Goal: Check status: Check status

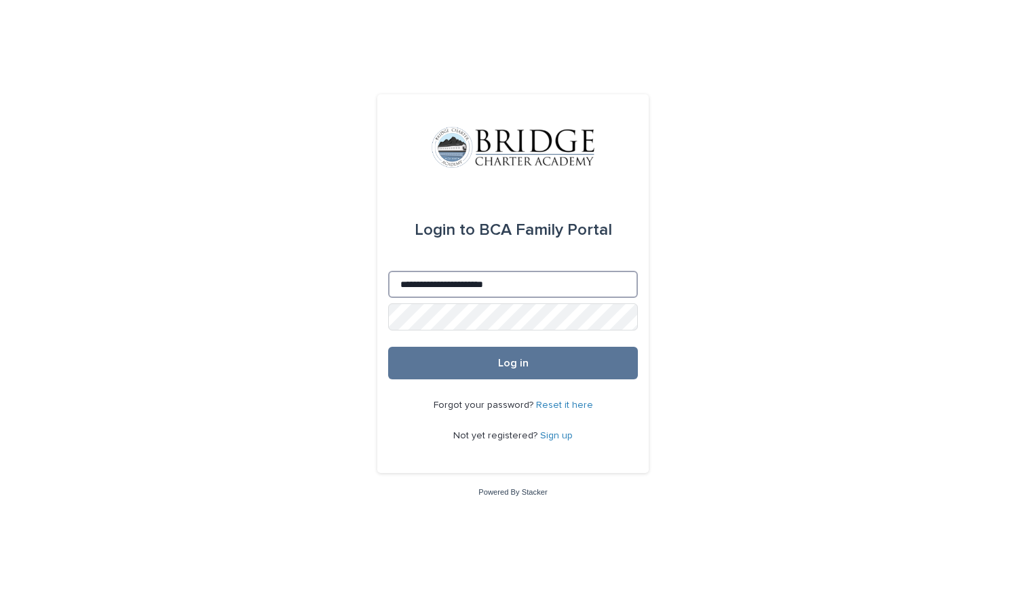
type input "**********"
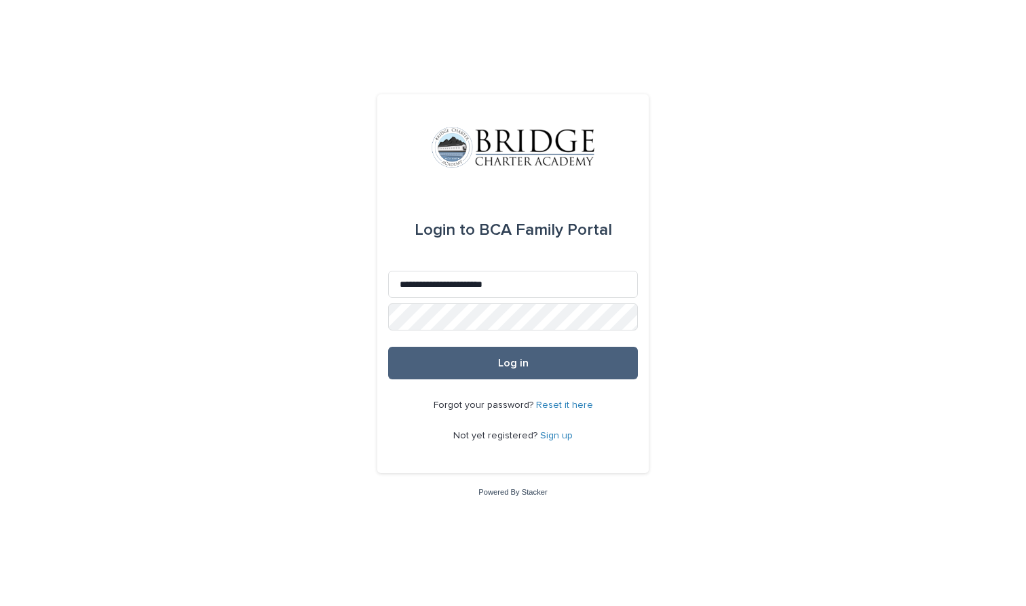
click at [408, 362] on button "Log in" at bounding box center [513, 363] width 250 height 33
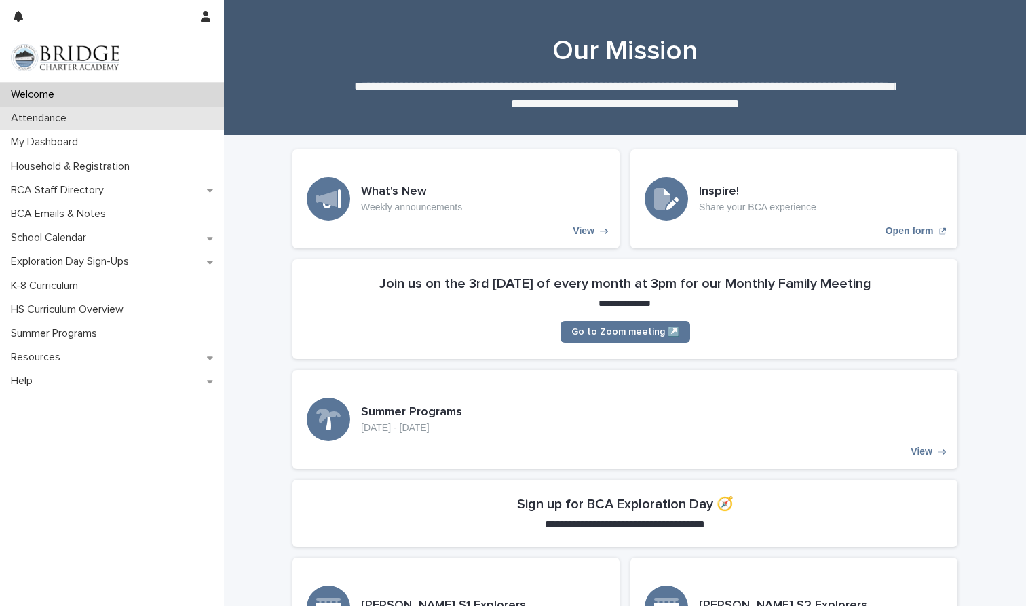
click at [75, 119] on p "Attendance" at bounding box center [41, 118] width 72 height 13
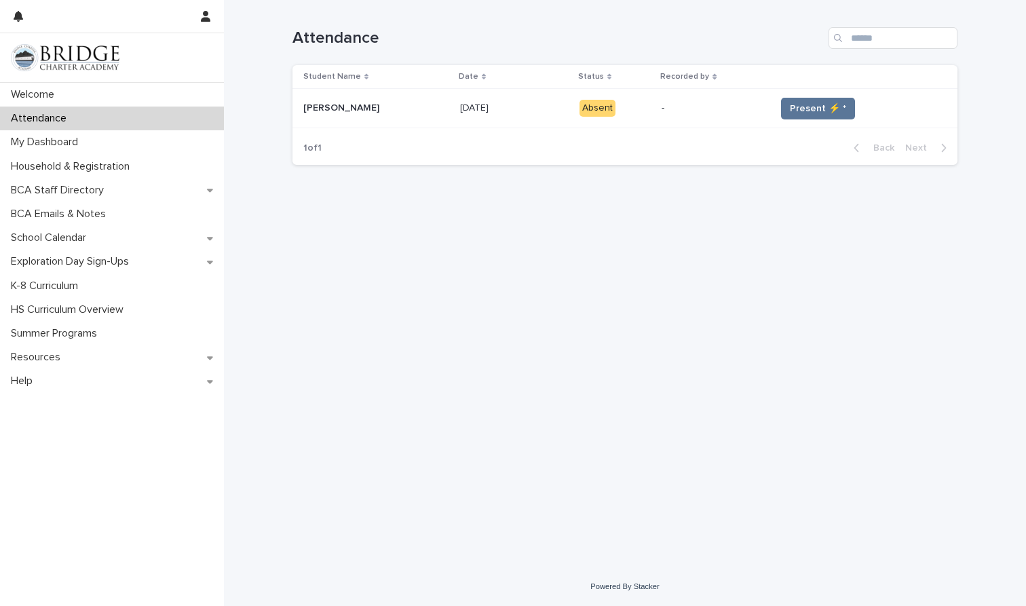
click at [793, 124] on td "Present ⚡ *" at bounding box center [863, 108] width 187 height 39
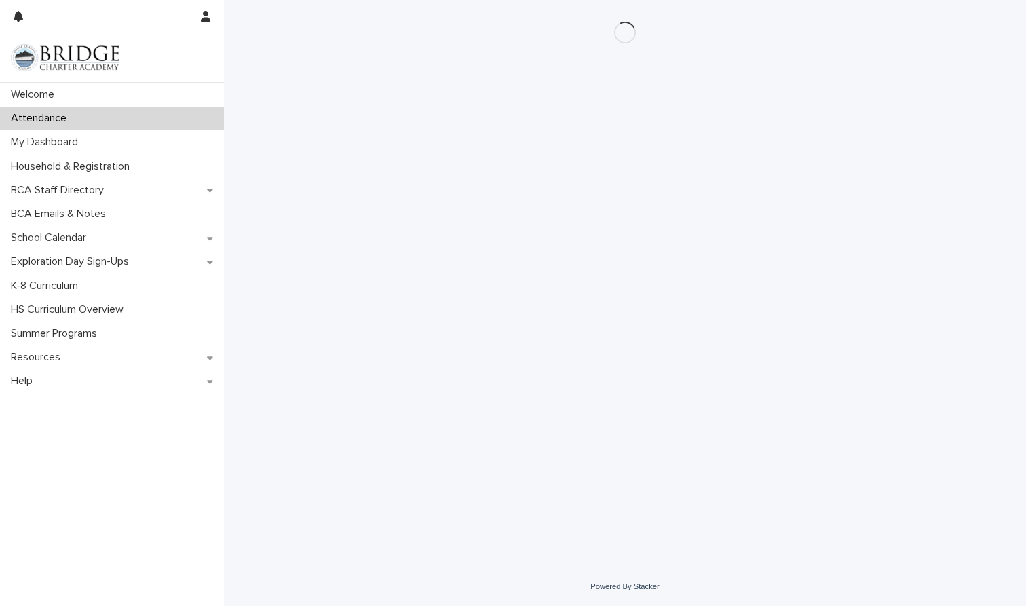
click at [783, 111] on div "Loading... Saving… Loading... Saving…" at bounding box center [625, 266] width 679 height 533
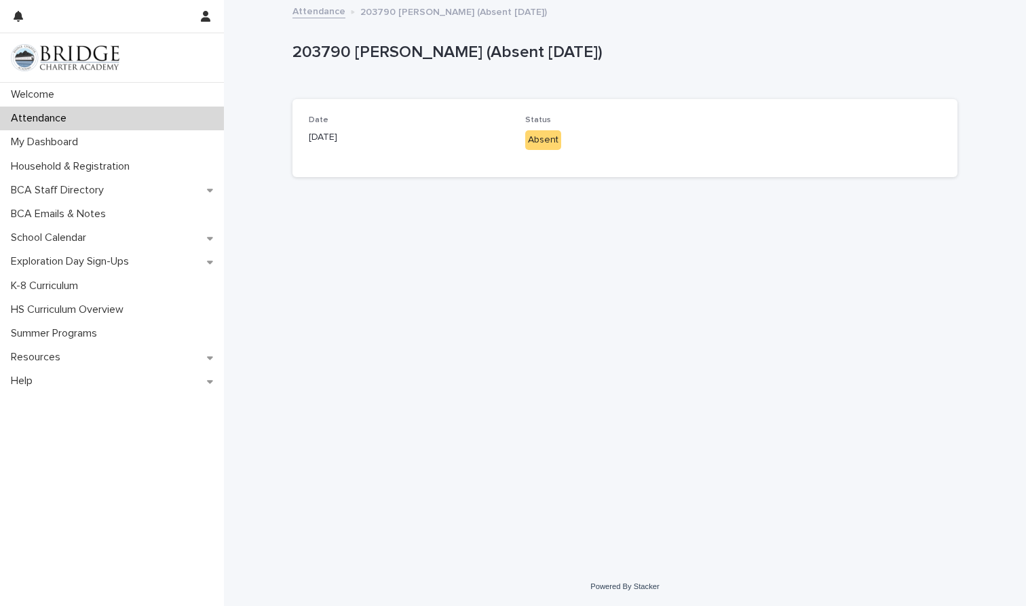
click at [547, 138] on div "Absent" at bounding box center [543, 140] width 36 height 20
click at [525, 184] on div "Loading... Saving… Date [DATE] Status Absent" at bounding box center [625, 143] width 665 height 89
click at [539, 150] on div "Status Absent" at bounding box center [625, 137] width 200 height 45
click at [538, 146] on div "Absent" at bounding box center [543, 140] width 36 height 20
click at [540, 143] on div "Absent" at bounding box center [543, 140] width 36 height 20
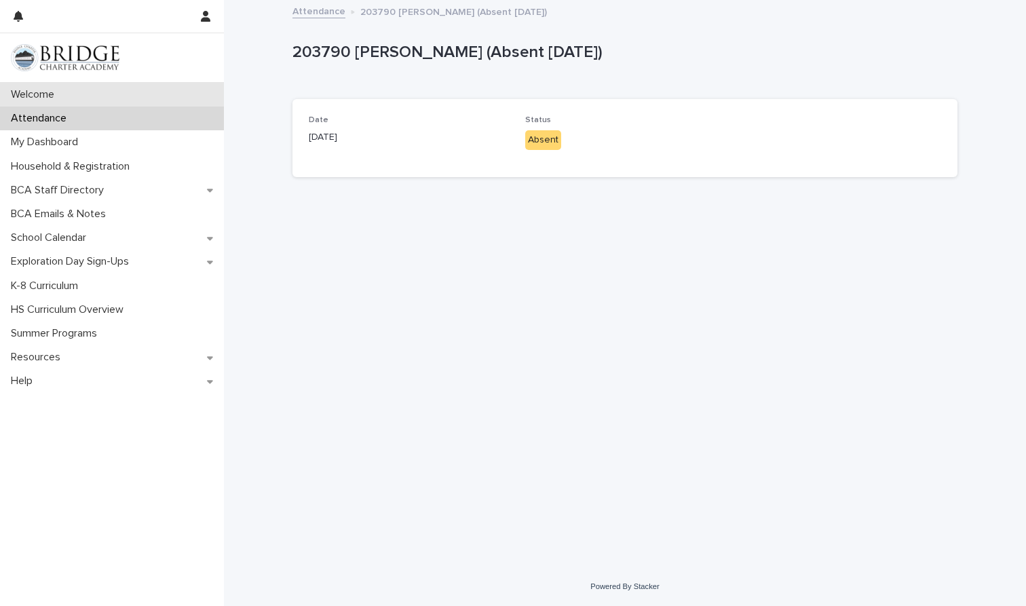
click at [134, 97] on div "Welcome" at bounding box center [112, 95] width 224 height 24
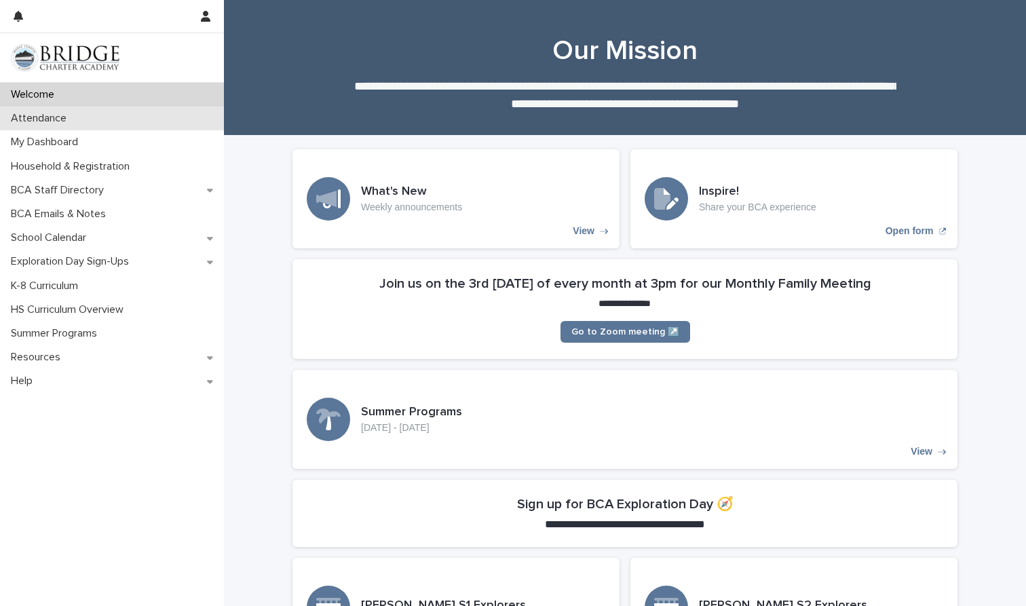
click at [126, 116] on div "Attendance" at bounding box center [112, 119] width 224 height 24
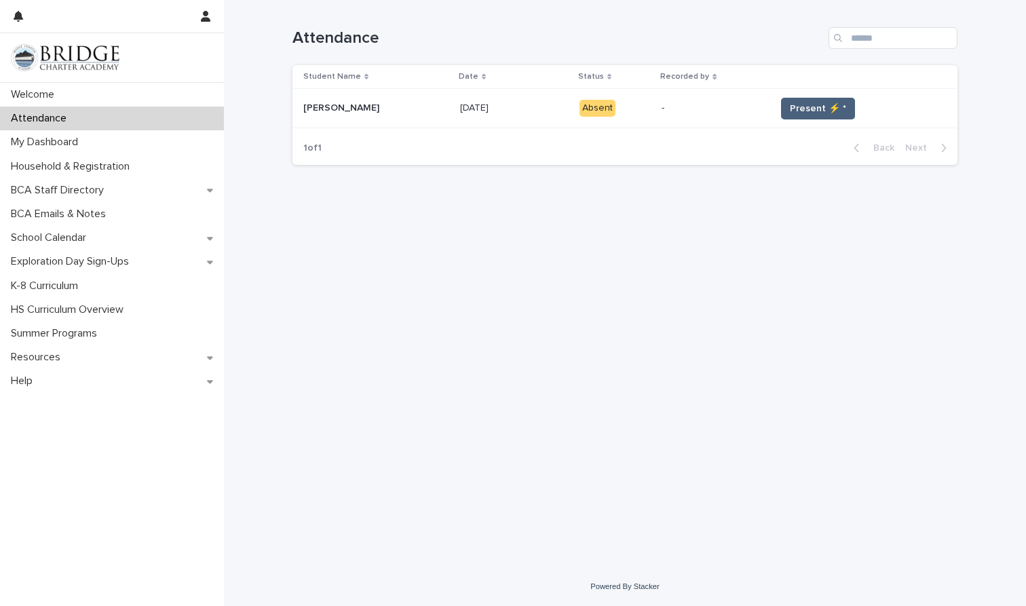
click at [823, 99] on button "Present ⚡ *" at bounding box center [818, 109] width 74 height 22
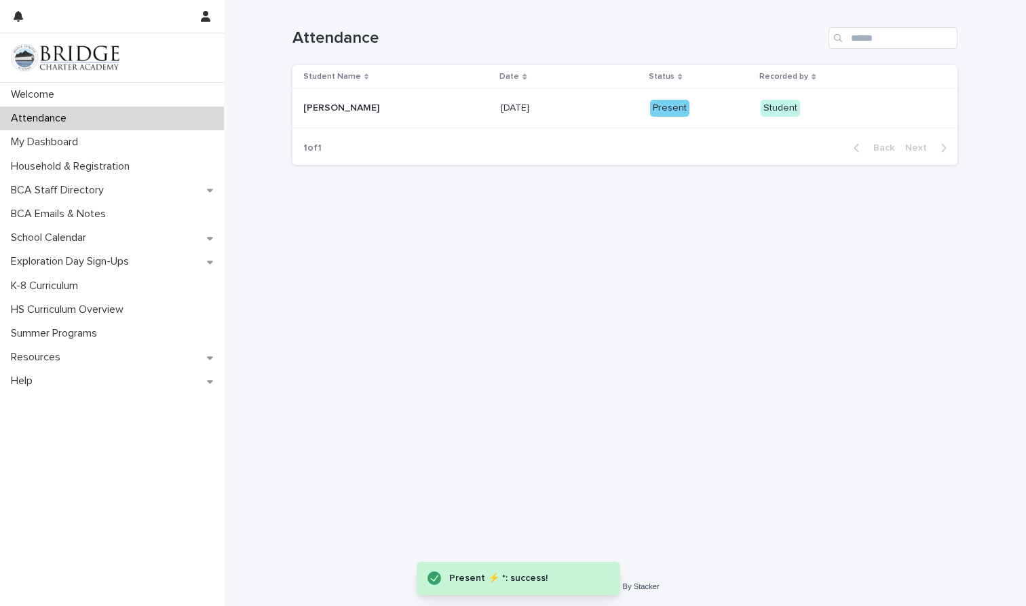
click at [661, 109] on div "Present" at bounding box center [669, 108] width 39 height 17
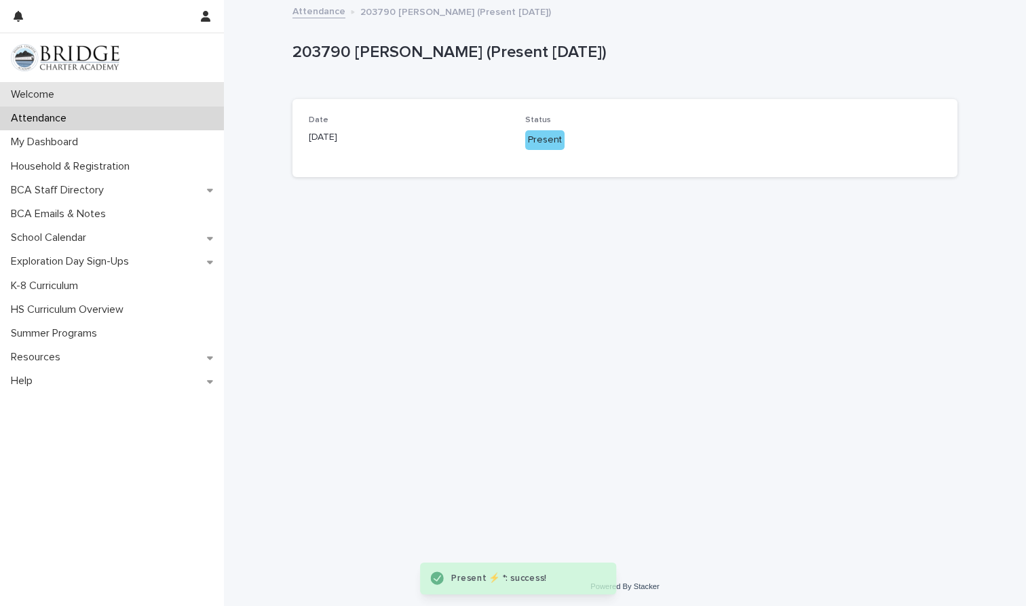
click at [111, 95] on div "Welcome" at bounding box center [112, 95] width 224 height 24
